Goal: Navigation & Orientation: Understand site structure

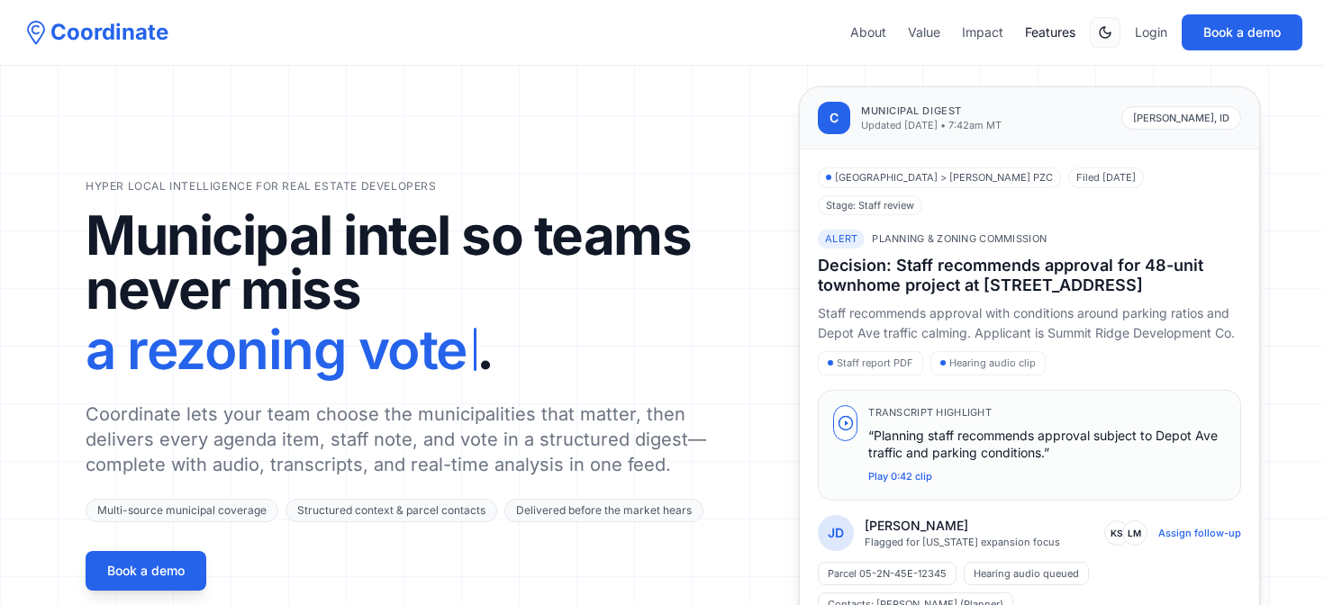
click at [1041, 28] on link "Features" at bounding box center [1050, 32] width 50 height 18
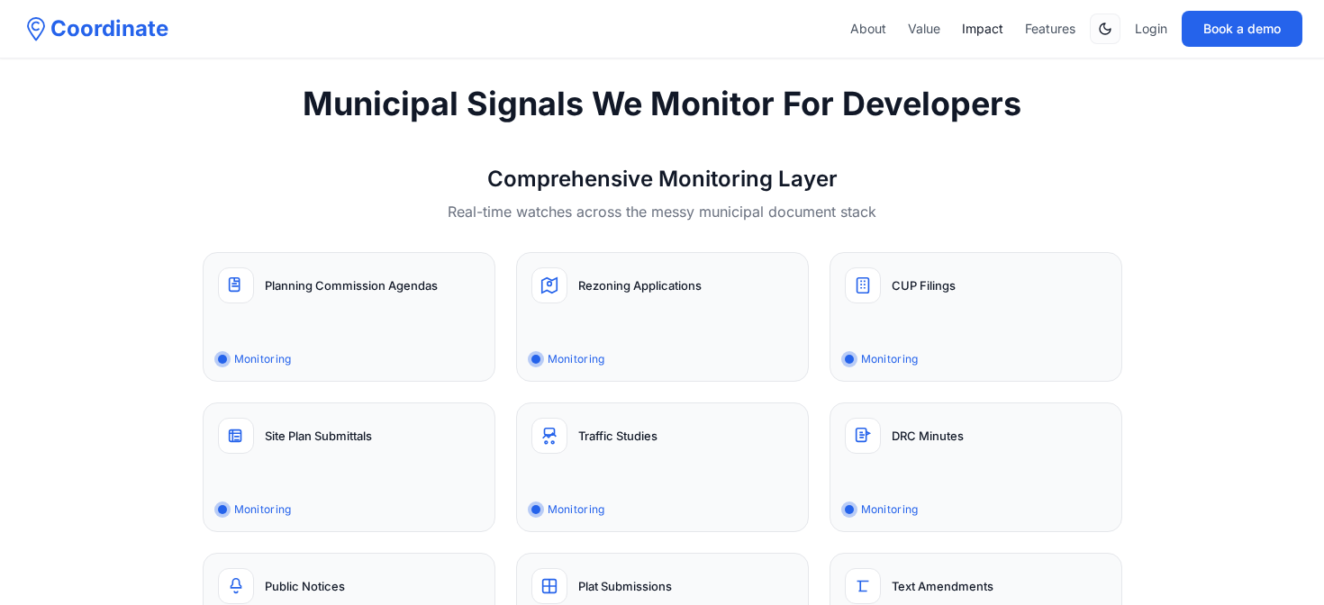
click at [981, 29] on link "Impact" at bounding box center [982, 29] width 41 height 18
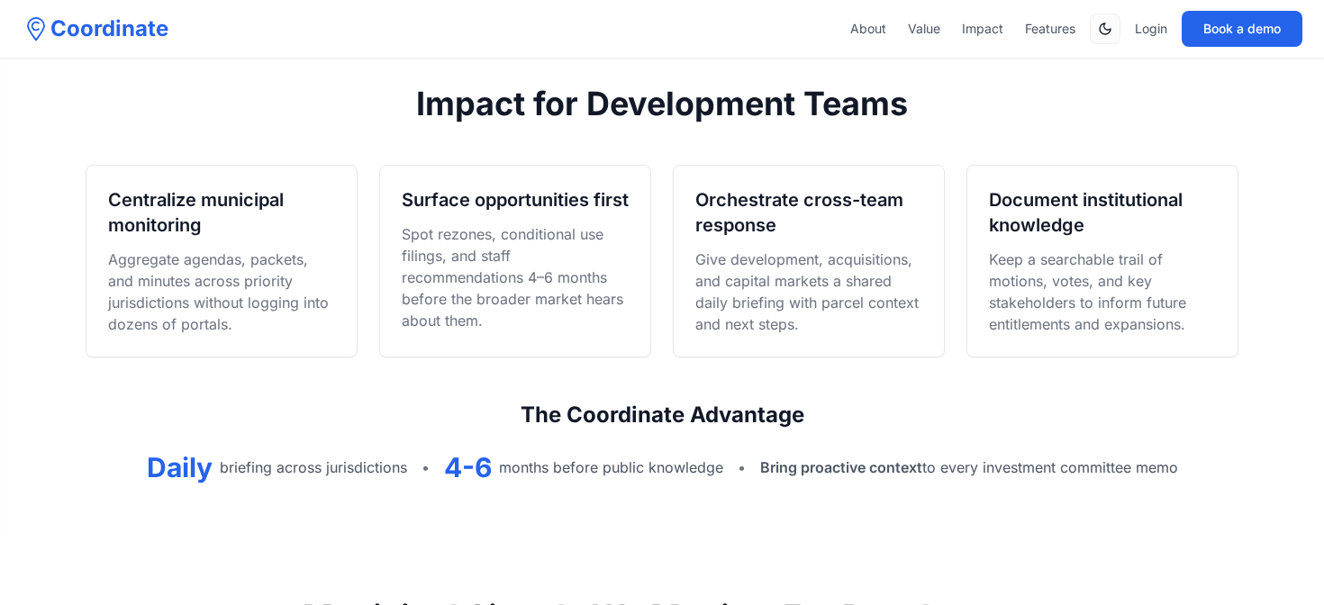
click at [926, 38] on div "About Value Impact Features Login Book a demo" at bounding box center [1076, 29] width 452 height 36
click at [925, 32] on link "Value" at bounding box center [924, 29] width 32 height 18
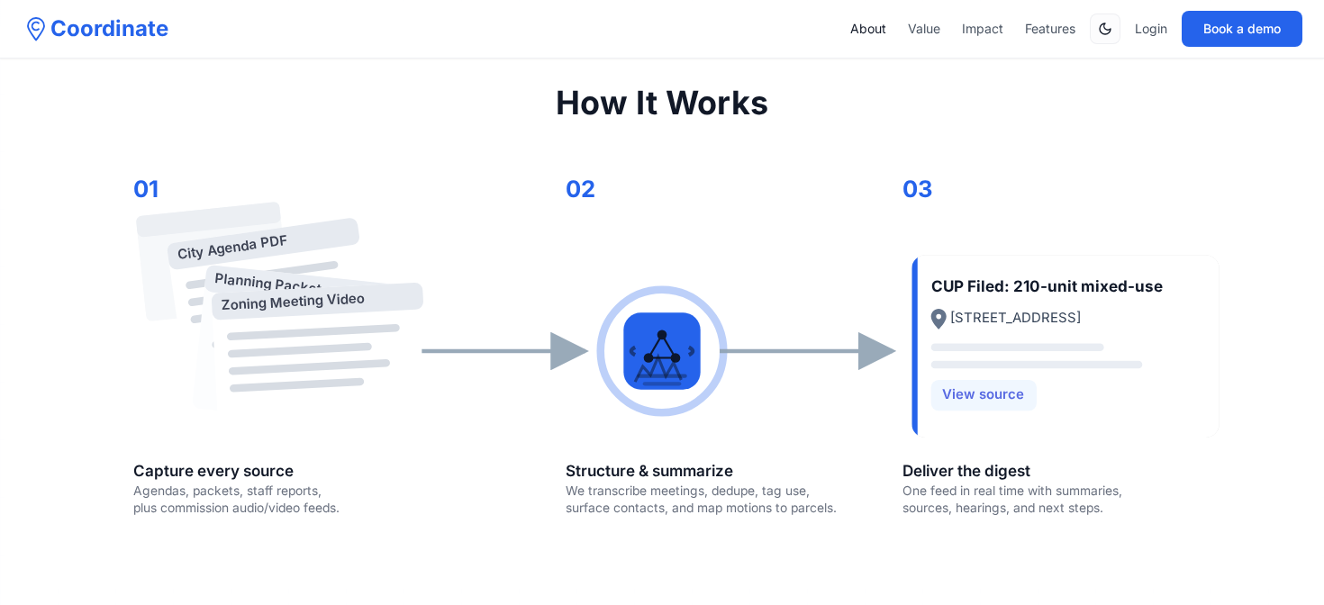
click at [853, 32] on link "About" at bounding box center [868, 29] width 36 height 18
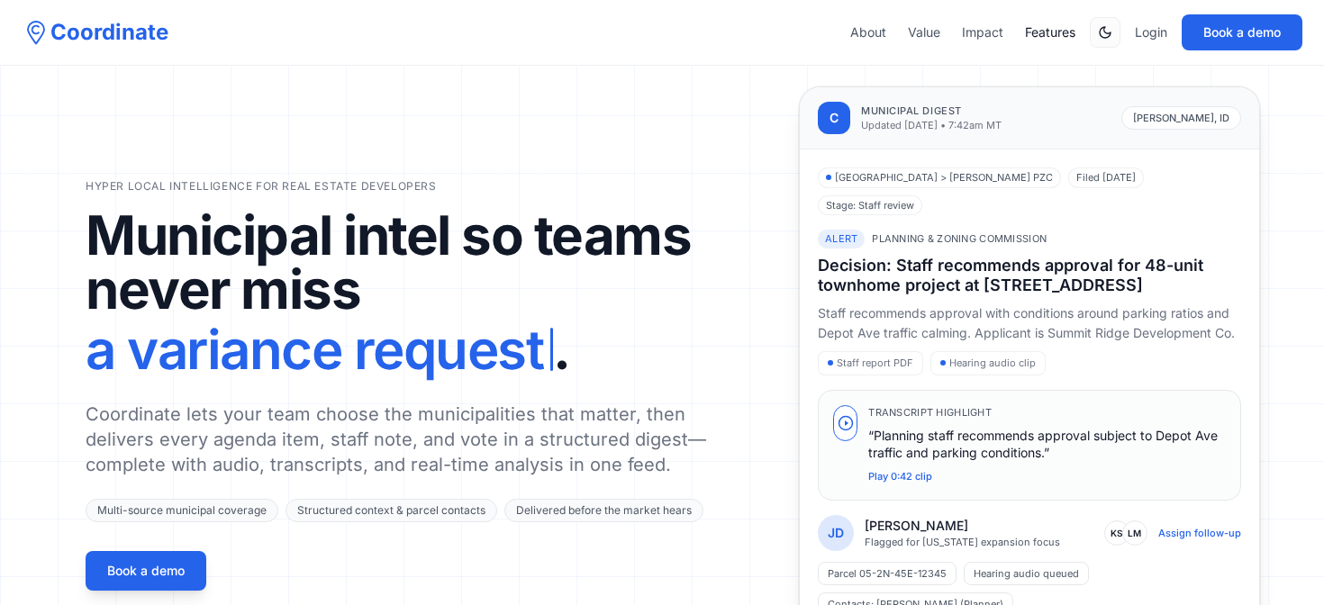
click at [1045, 39] on link "Features" at bounding box center [1050, 32] width 50 height 18
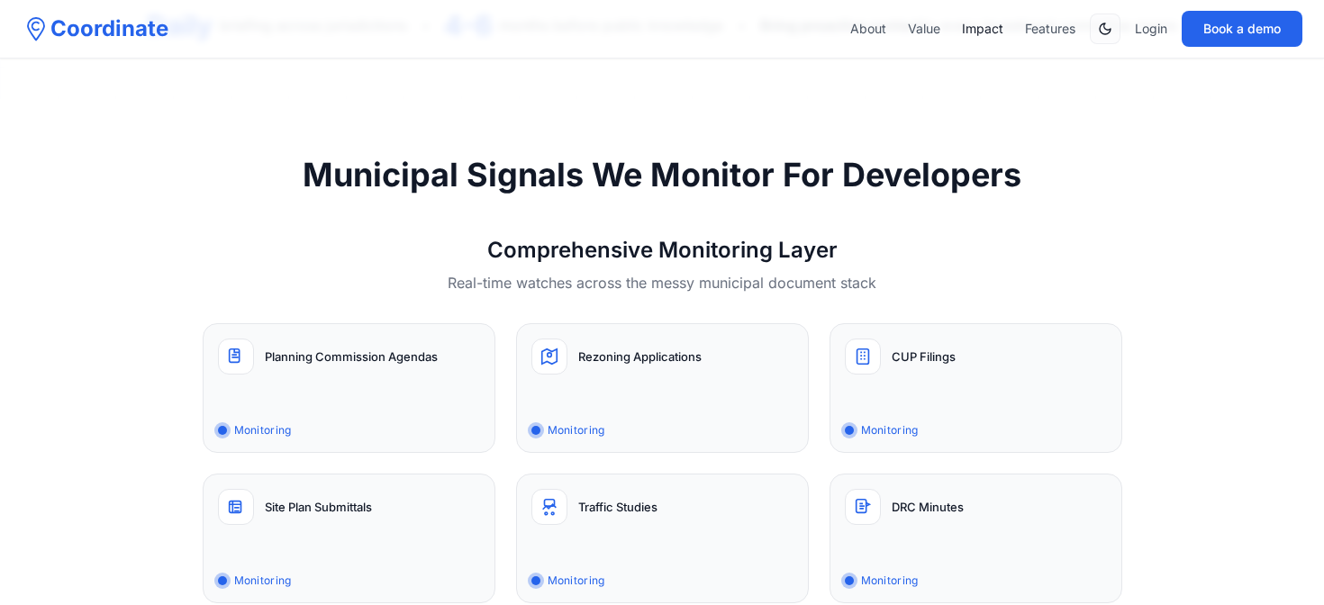
scroll to position [1812, 0]
